Goal: Task Accomplishment & Management: Manage account settings

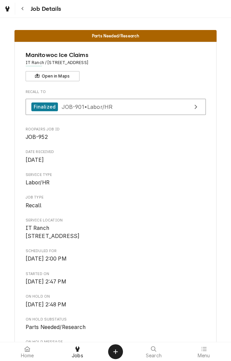
click at [27, 11] on button "Navigate back" at bounding box center [23, 9] width 12 height 12
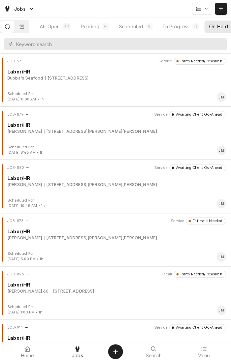
click at [89, 80] on div "[STREET_ADDRESS]" at bounding box center [66, 78] width 43 height 6
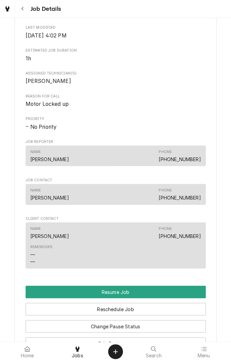
scroll to position [396, 0]
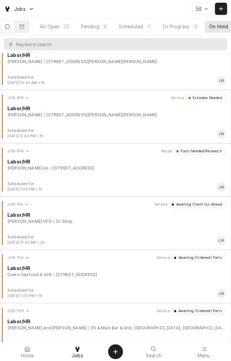
scroll to position [127, 0]
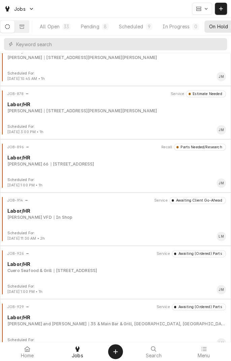
click at [185, 228] on div "JOB-914 Service Awaiting Client Go-Ahead Labor/HR [PERSON_NAME] VFD In Shop" at bounding box center [116, 214] width 226 height 34
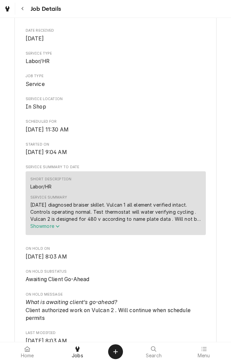
scroll to position [76, 0]
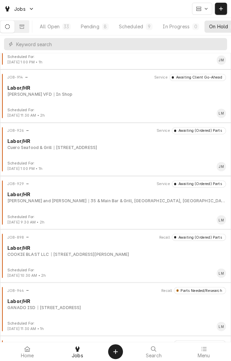
scroll to position [251, 0]
click at [187, 259] on div "JOB-898 Recall Awaiting (Ordered) Parts Labor/HR COOKIE BLAST LLC 7800 N Navarr…" at bounding box center [116, 250] width 226 height 34
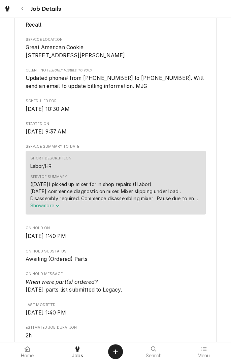
scroll to position [181, 0]
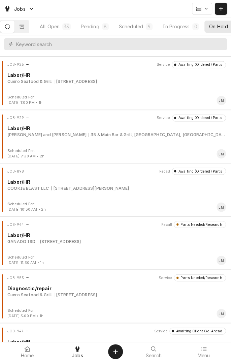
scroll to position [316, 0]
click at [113, 239] on div "GANADO ISD [STREET_ADDRESS]" at bounding box center [116, 241] width 219 height 6
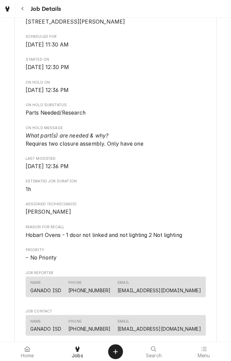
scroll to position [208, 0]
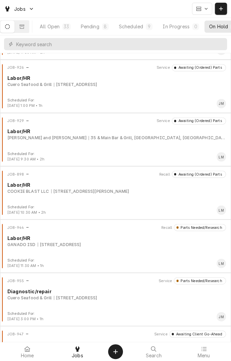
scroll to position [313, 0]
click at [130, 250] on div "JOB-944 Recall Parts Needed/Research Labor/HR GANADO ISD 304 W Rodgers, Ganado,…" at bounding box center [116, 241] width 226 height 34
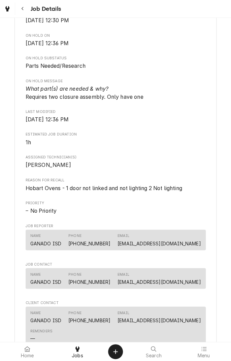
scroll to position [258, 0]
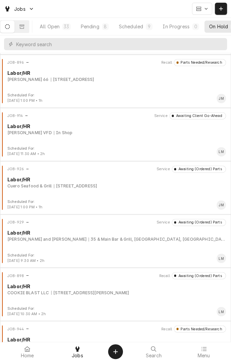
scroll to position [217, 0]
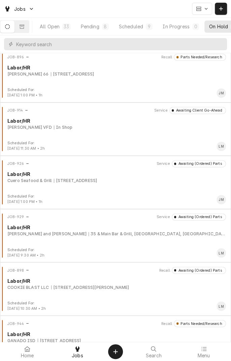
click at [111, 237] on div "JOB-929 Service Awaiting (Ordered) Parts Labor/HR Lopez, Max and Jenna 35 & Mai…" at bounding box center [116, 230] width 226 height 34
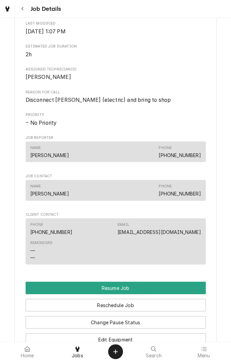
scroll to position [394, 0]
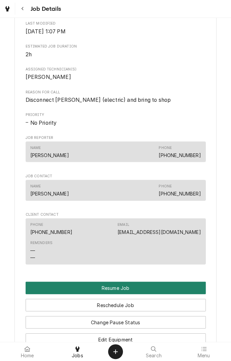
click at [154, 287] on button "Resume Job" at bounding box center [116, 287] width 180 height 12
